Goal: Task Accomplishment & Management: Manage account settings

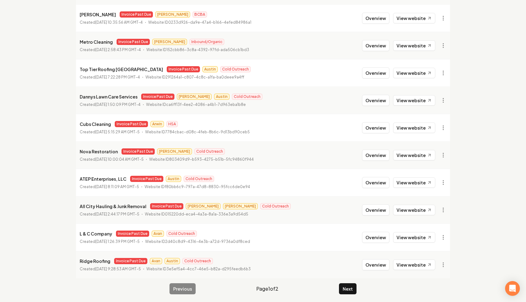
scroll to position [630, 0]
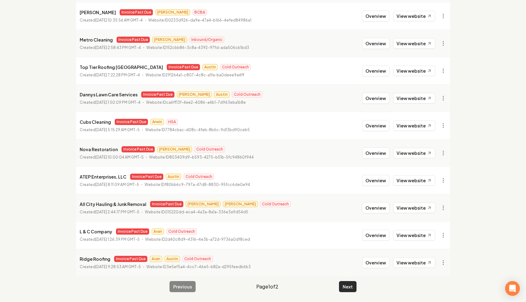
click at [344, 287] on button "Next" at bounding box center [348, 286] width 18 height 11
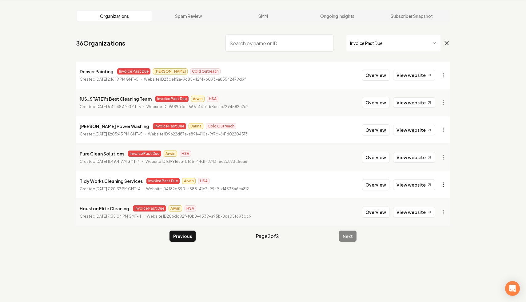
click at [442, 182] on html "Dashboard Organization Rebolt Site Builder Organizations Spam Review SMM Ongoin…" at bounding box center [263, 128] width 526 height 302
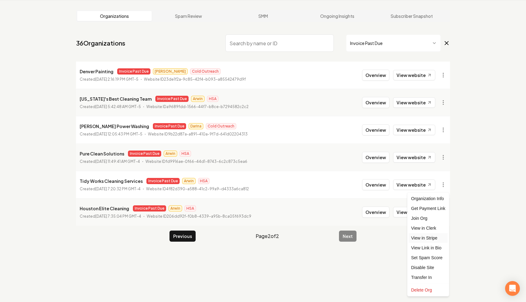
click at [431, 239] on link "View in Stripe" at bounding box center [428, 238] width 39 height 10
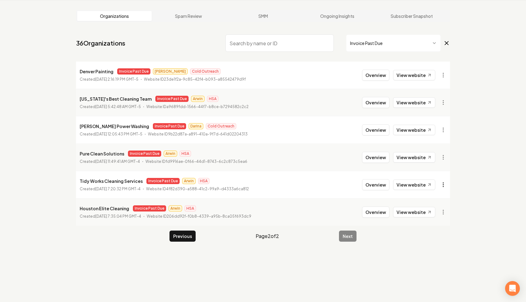
click at [442, 185] on html "Dashboard Organization Rebolt Site Builder Organizations Spam Review SMM Ongoin…" at bounding box center [263, 128] width 526 height 302
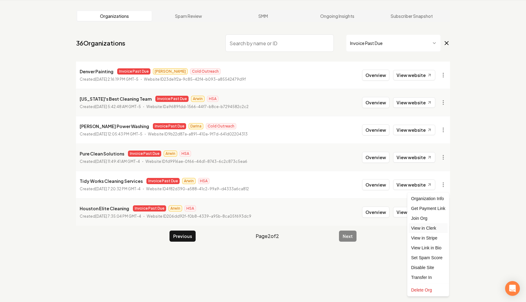
click at [436, 229] on link "View in Clerk" at bounding box center [428, 228] width 39 height 10
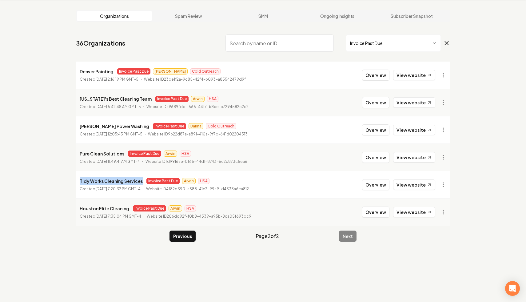
drag, startPoint x: 142, startPoint y: 182, endPoint x: 72, endPoint y: 182, distance: 69.5
click at [72, 182] on main "Organizations Spam Review SMM Ongoing Insights Subscriber Snapshot 36 Organizat…" at bounding box center [263, 125] width 394 height 251
copy p "Tidy Works Cleaning Services"
